Goal: Navigation & Orientation: Find specific page/section

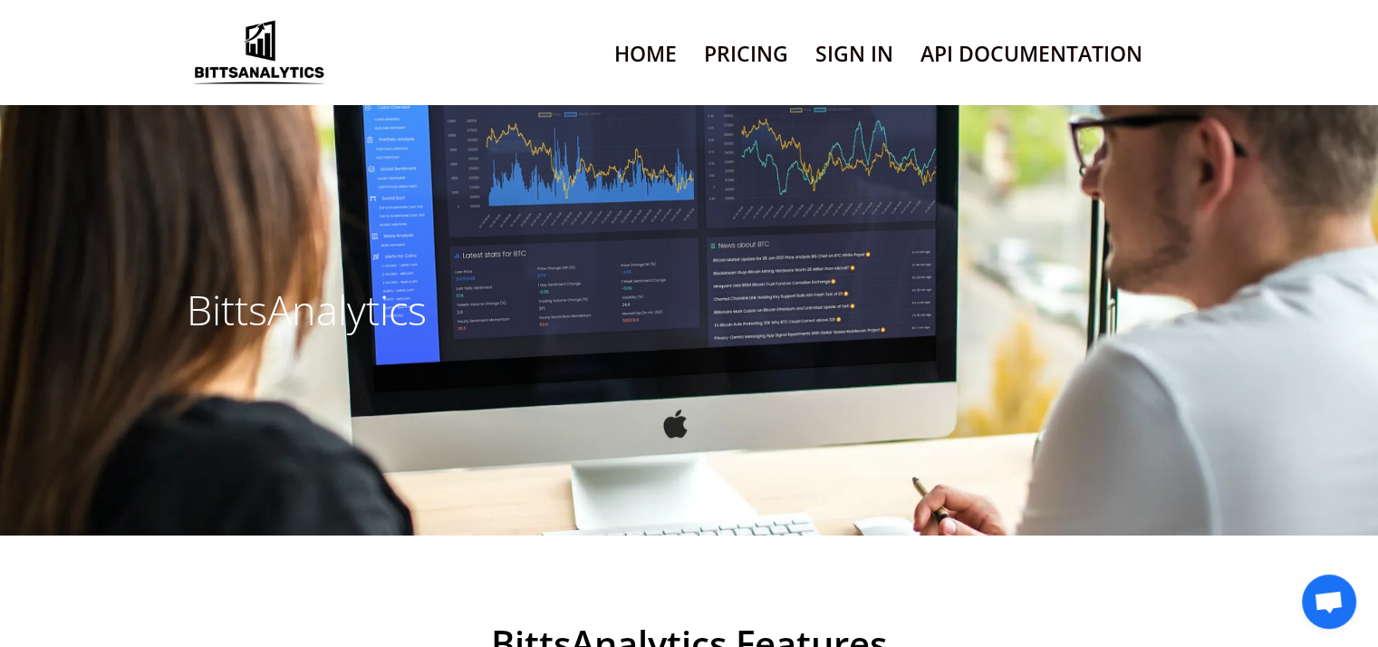
click at [651, 55] on link "Home" at bounding box center [645, 54] width 63 height 46
click at [741, 53] on link "Pricing" at bounding box center [746, 54] width 84 height 46
